Goal: Task Accomplishment & Management: Manage account settings

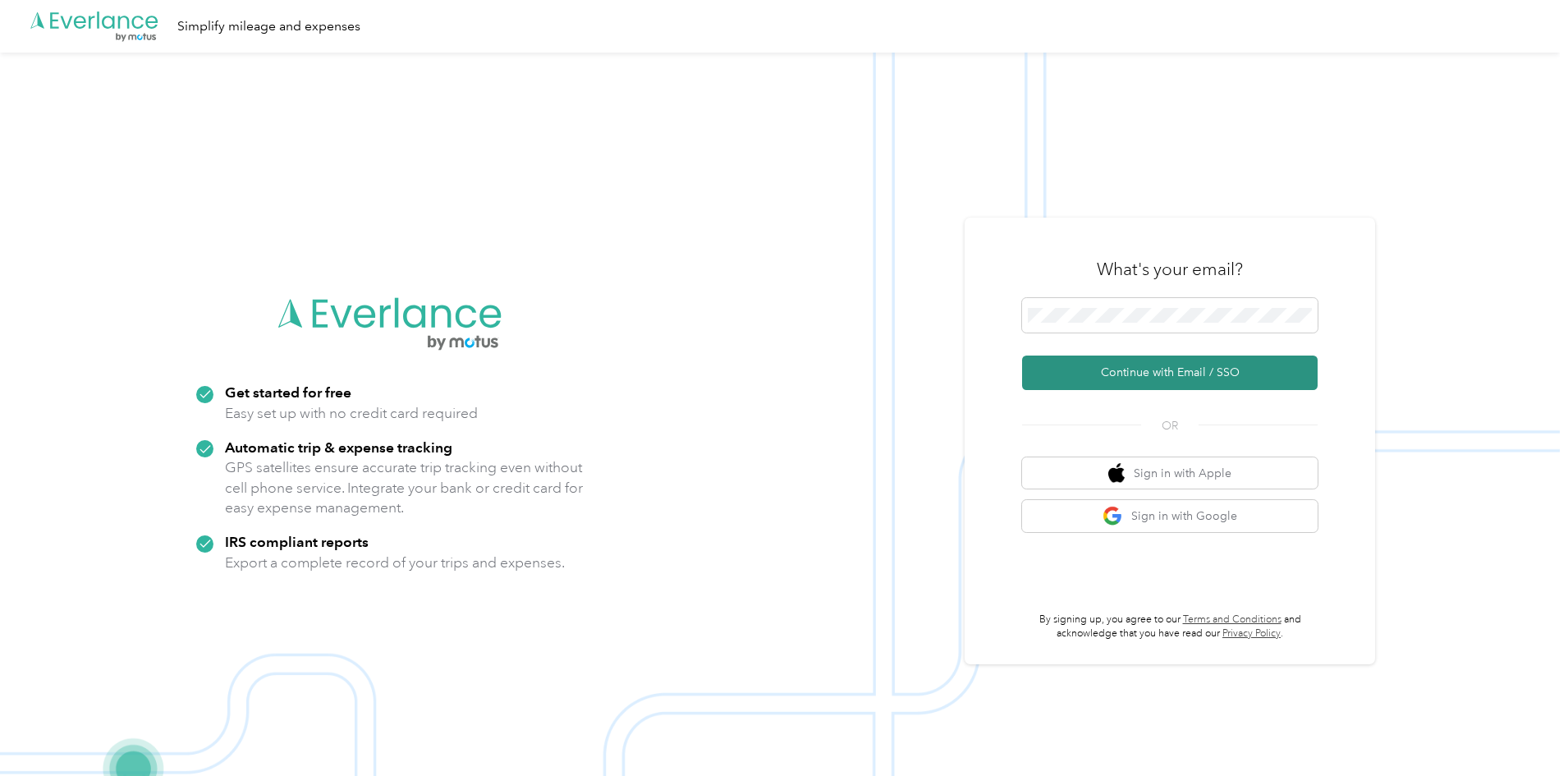
click at [1097, 364] on button "Continue with Email / SSO" at bounding box center [1170, 372] width 296 height 34
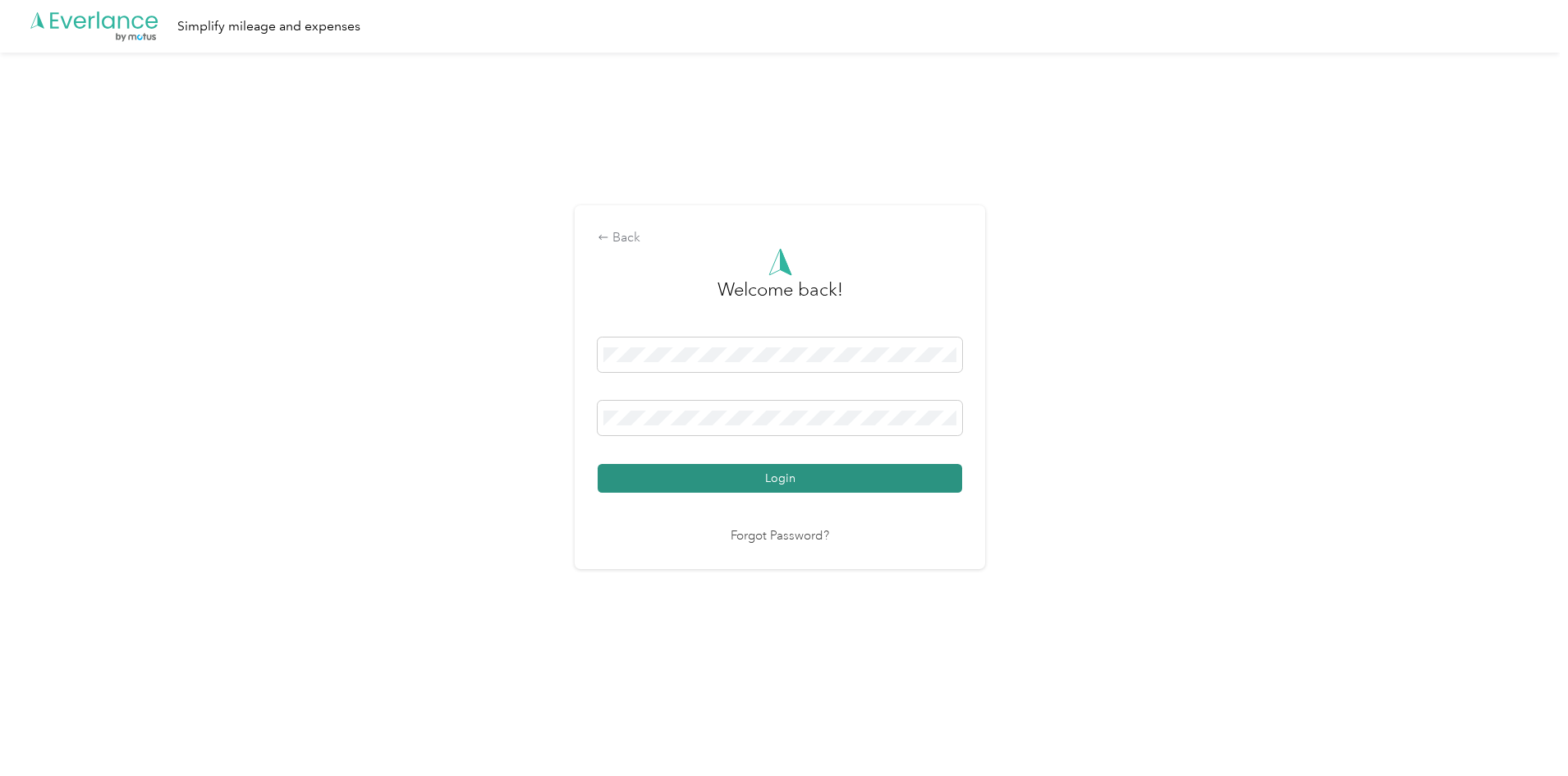
click at [719, 484] on button "Login" at bounding box center [779, 478] width 365 height 28
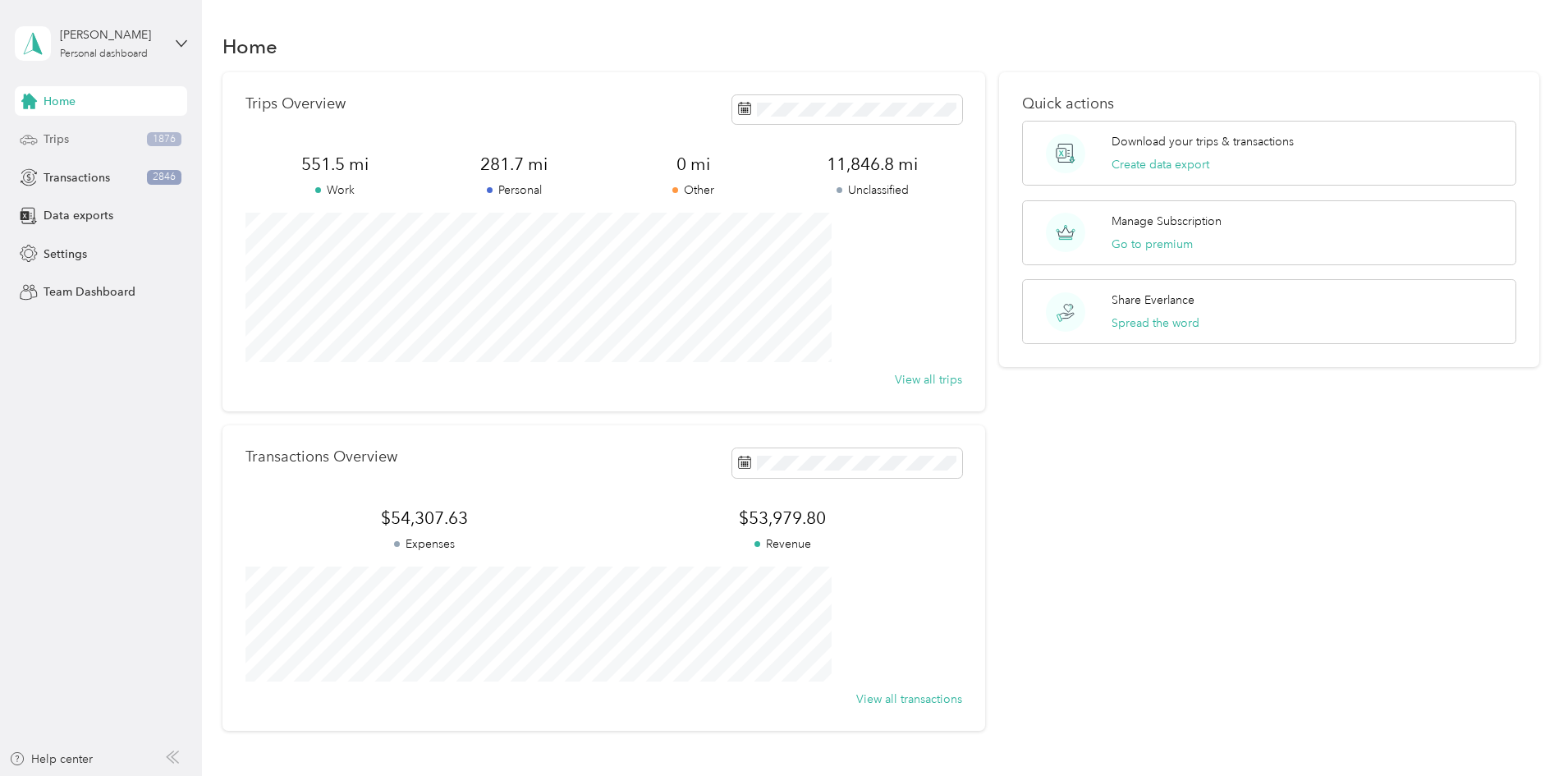
click at [63, 140] on span "Trips" at bounding box center [56, 139] width 26 height 17
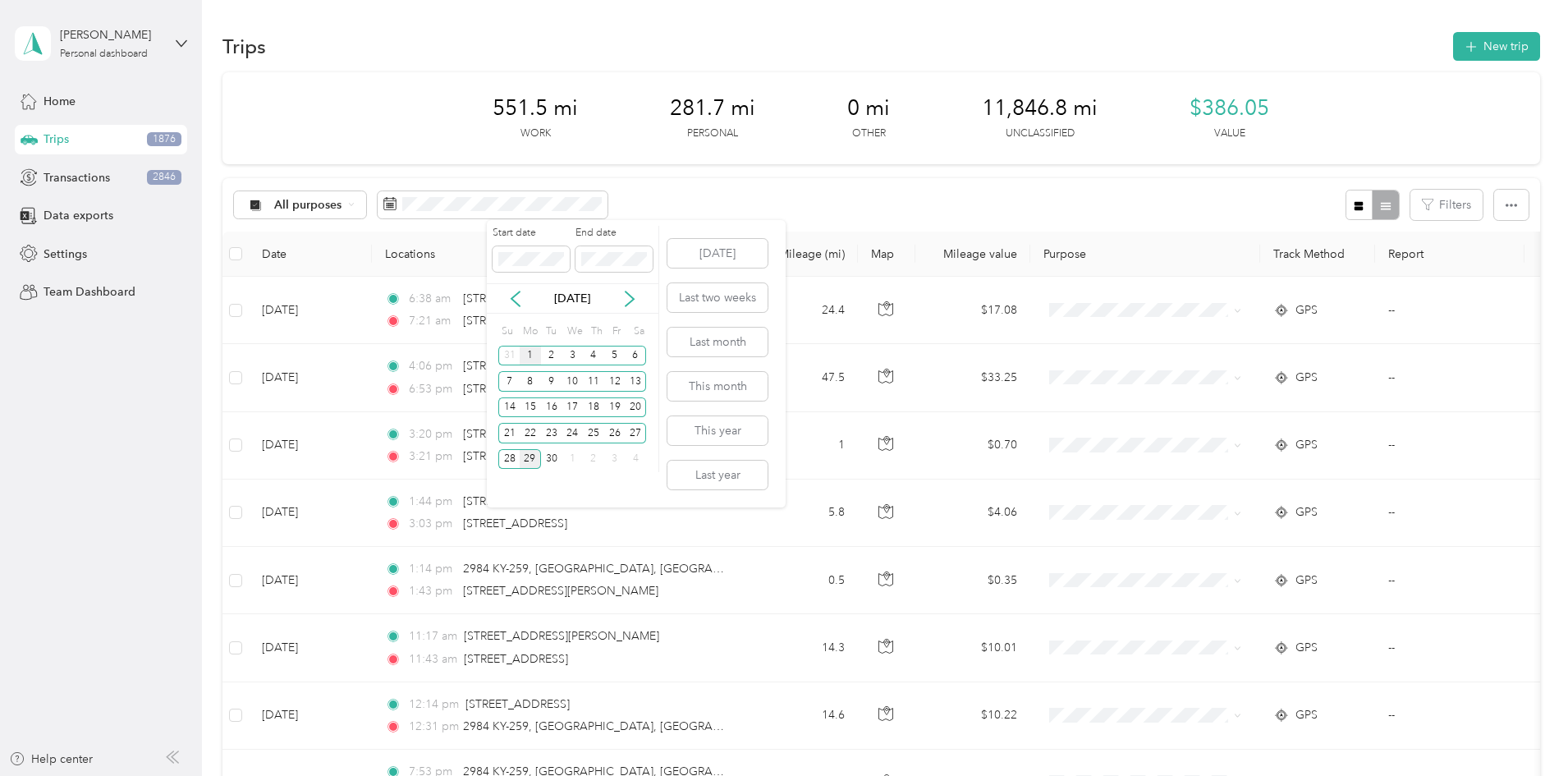
click at [527, 356] on div "1" at bounding box center [530, 356] width 22 height 21
click at [636, 360] on div "6" at bounding box center [636, 356] width 22 height 21
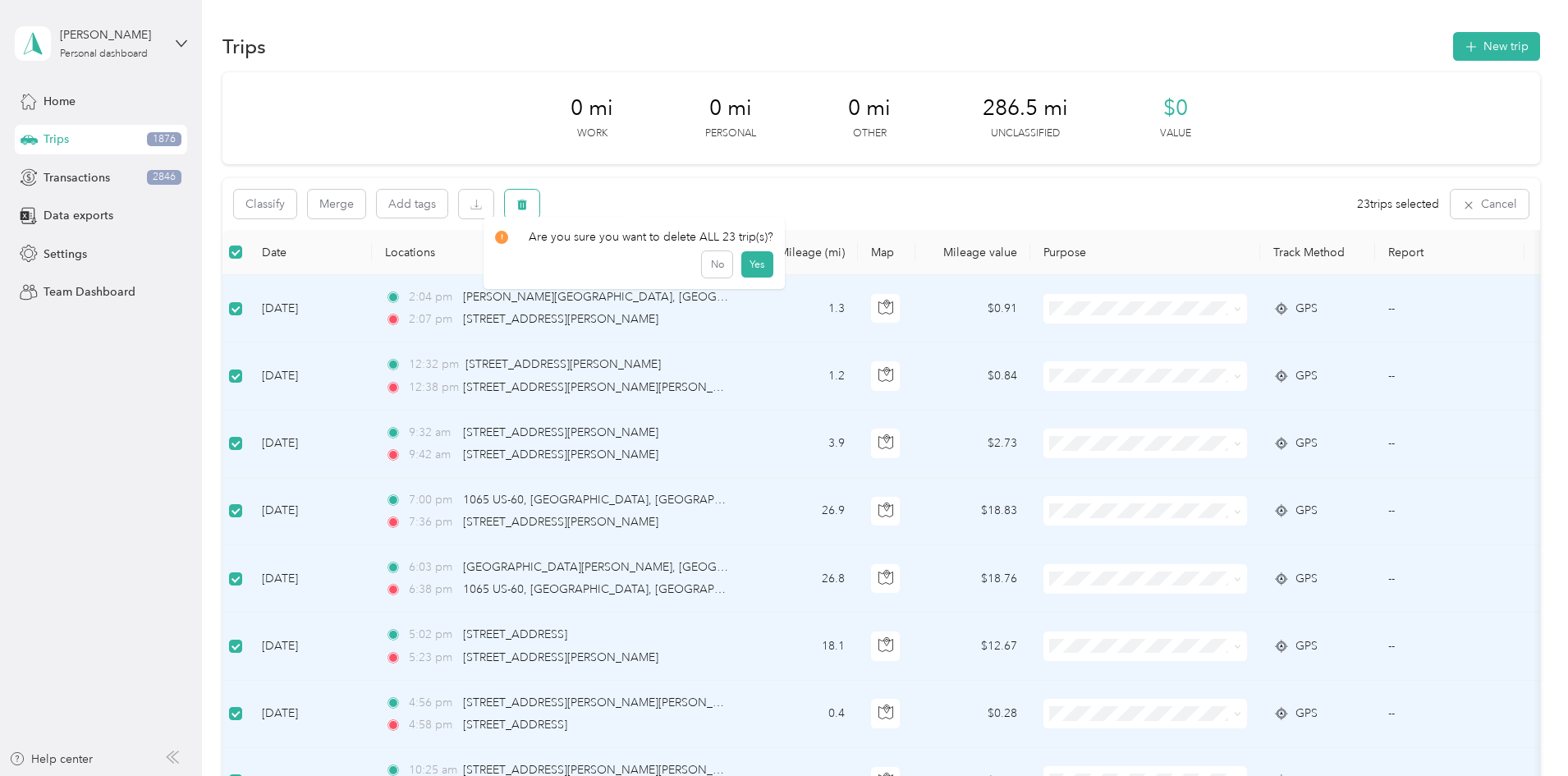
click at [528, 206] on icon "button" at bounding box center [522, 203] width 11 height 11
click at [760, 275] on button "Yes" at bounding box center [757, 272] width 32 height 26
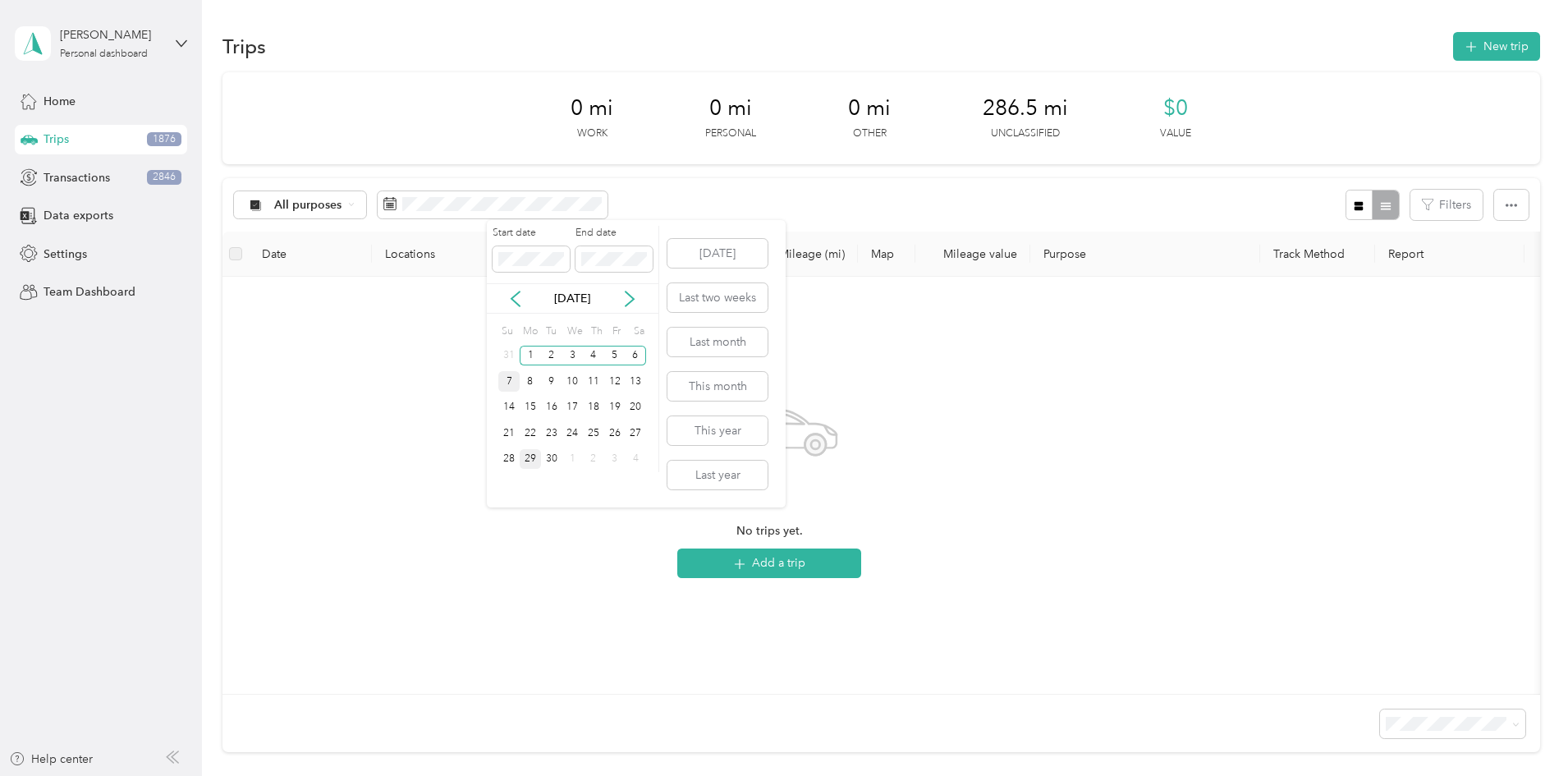
click at [511, 379] on div "7" at bounding box center [509, 381] width 22 height 21
click at [637, 381] on div "13" at bounding box center [636, 381] width 22 height 21
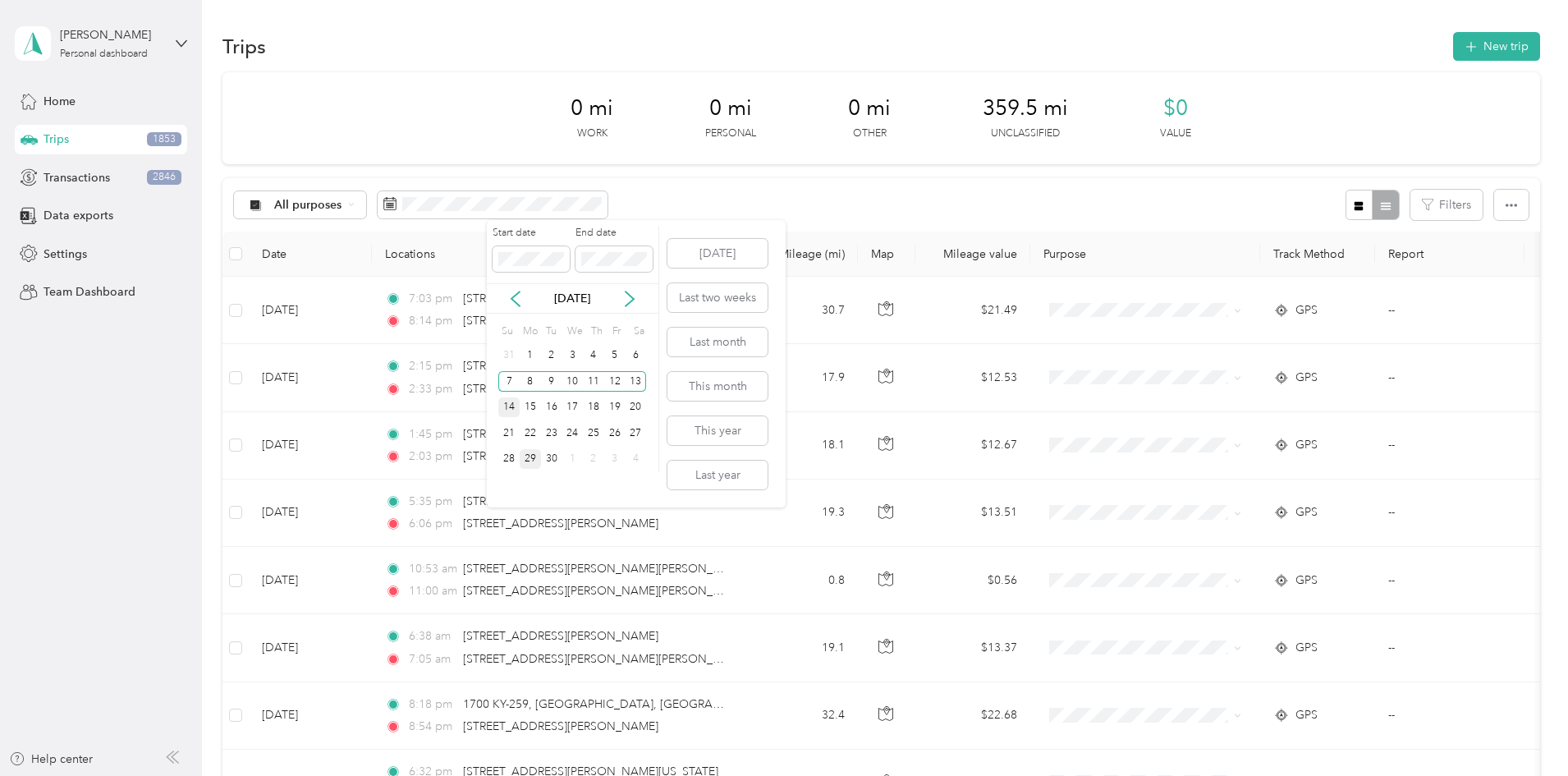
click at [509, 404] on div "14" at bounding box center [509, 408] width 22 height 21
click at [639, 410] on div "20" at bounding box center [636, 408] width 22 height 21
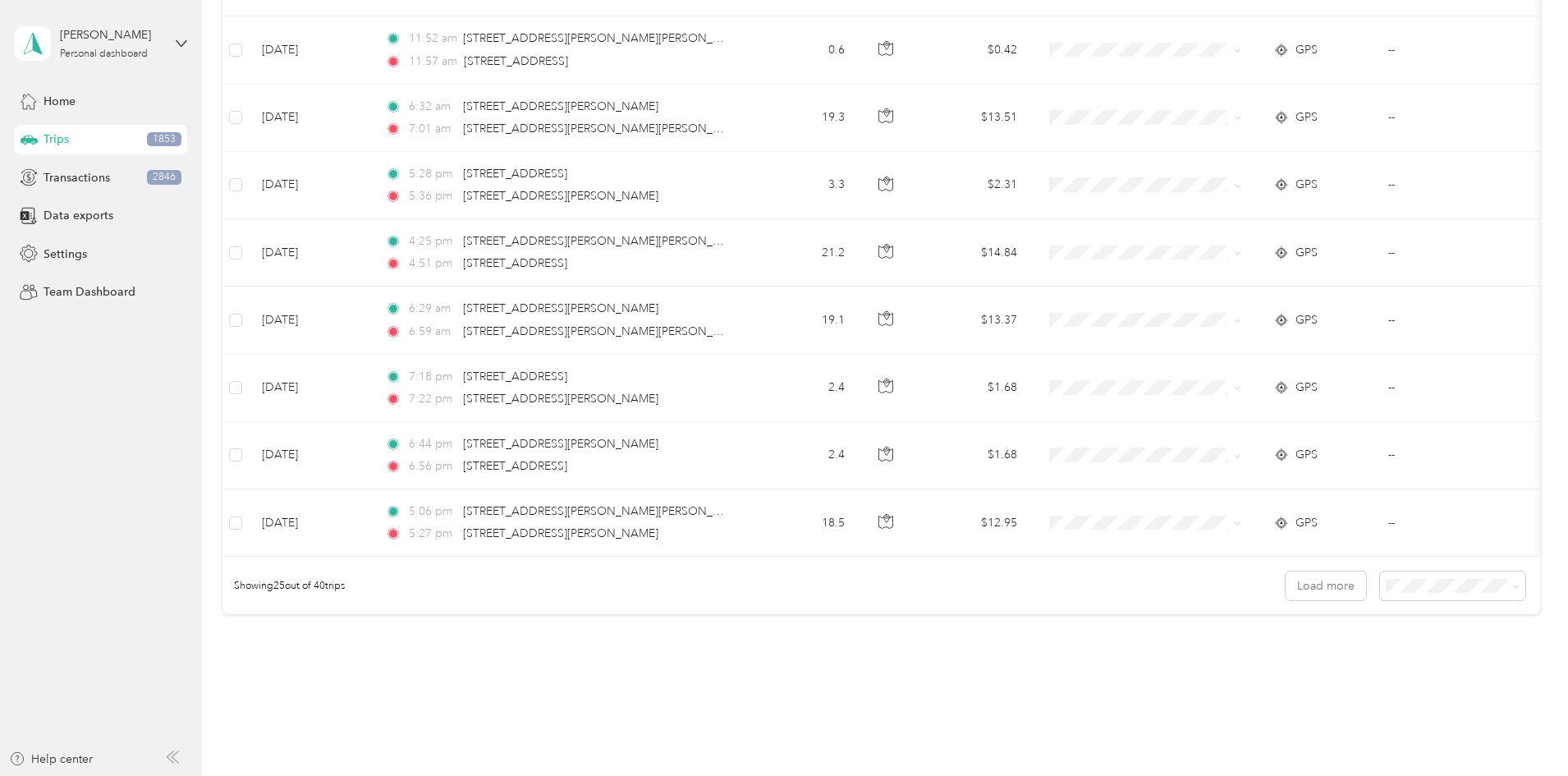
scroll to position [1486, 0]
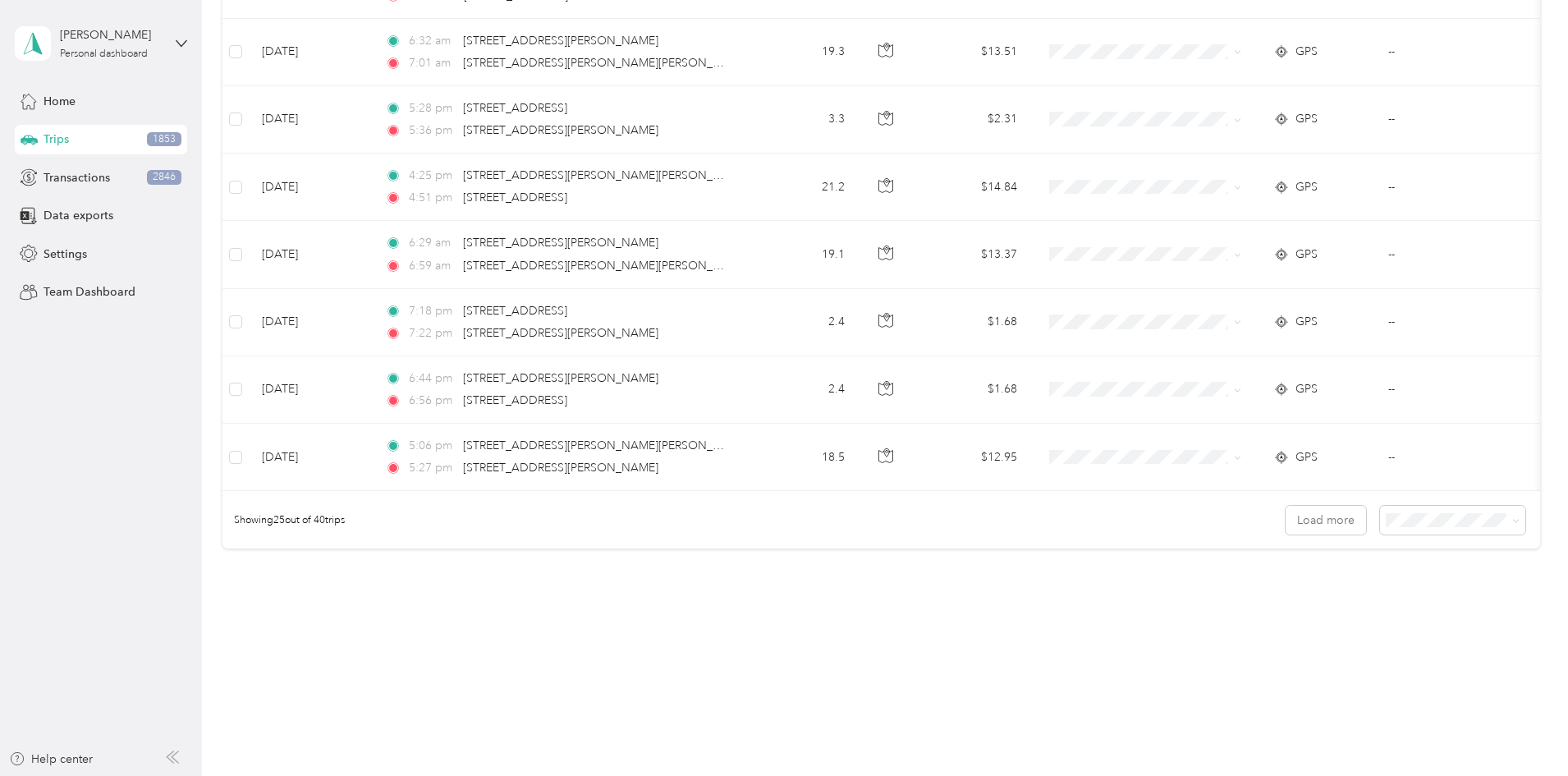
click at [1324, 605] on span "100 per load" at bounding box center [1312, 604] width 67 height 14
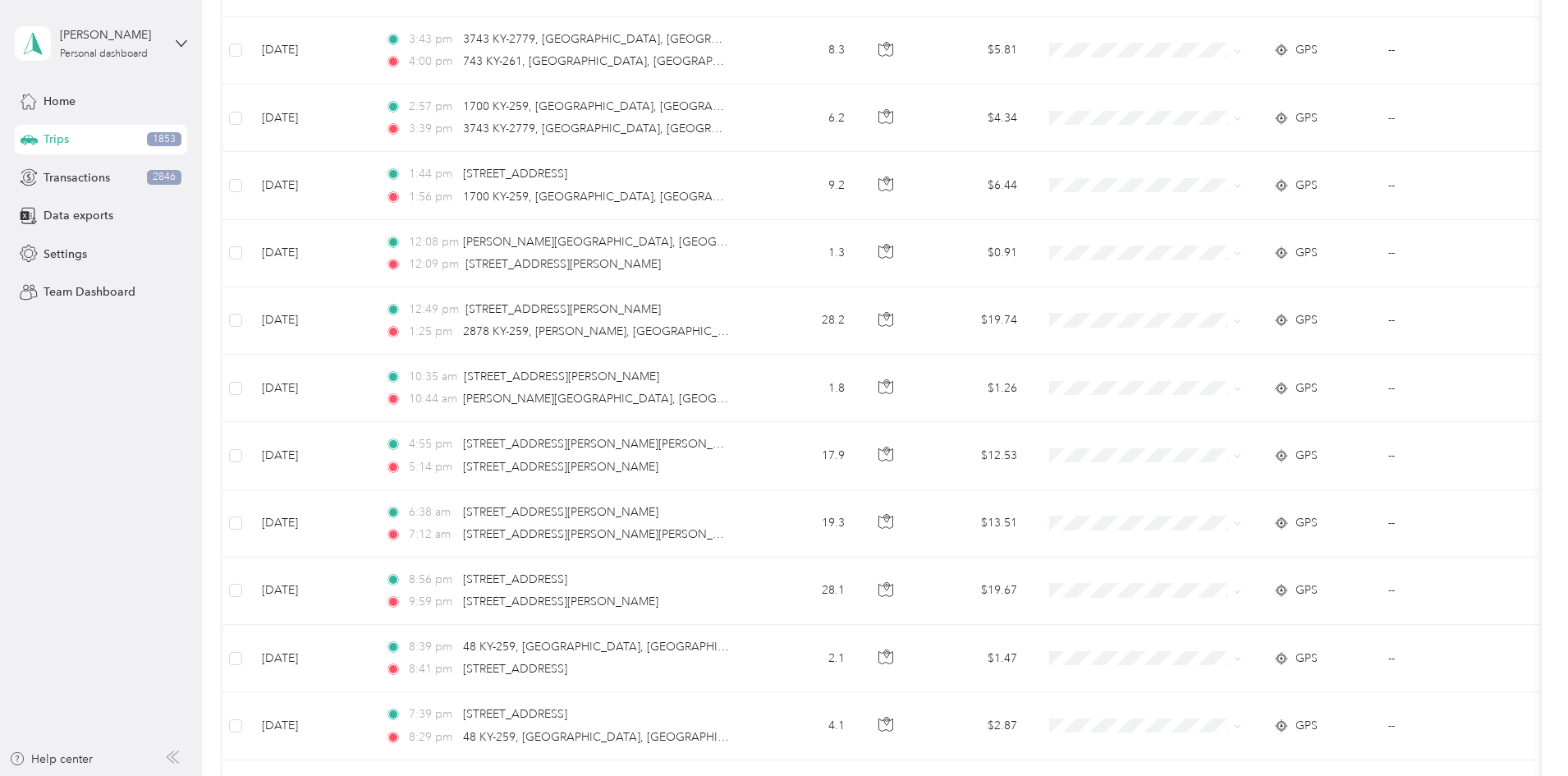
scroll to position [247, 0]
